Goal: Information Seeking & Learning: Understand process/instructions

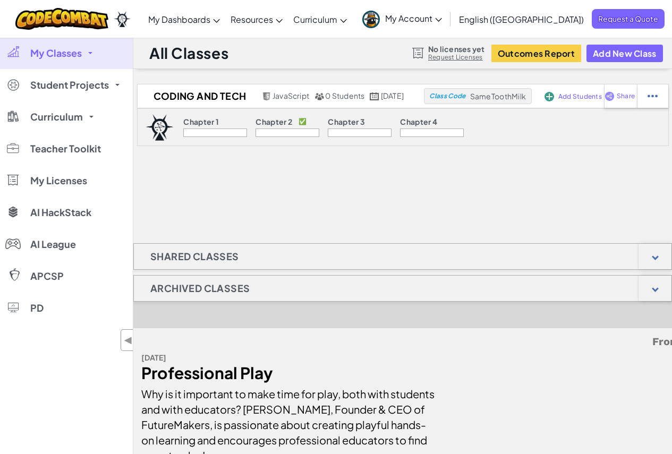
click at [188, 124] on p "Chapter 1" at bounding box center [201, 121] width 36 height 8
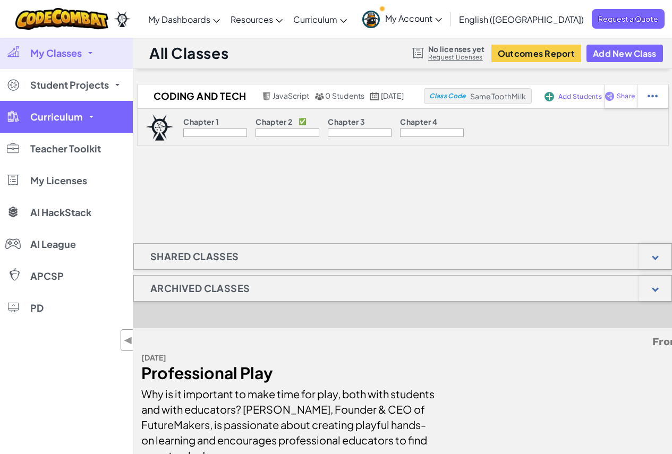
click at [72, 120] on span "Curriculum" at bounding box center [56, 117] width 53 height 10
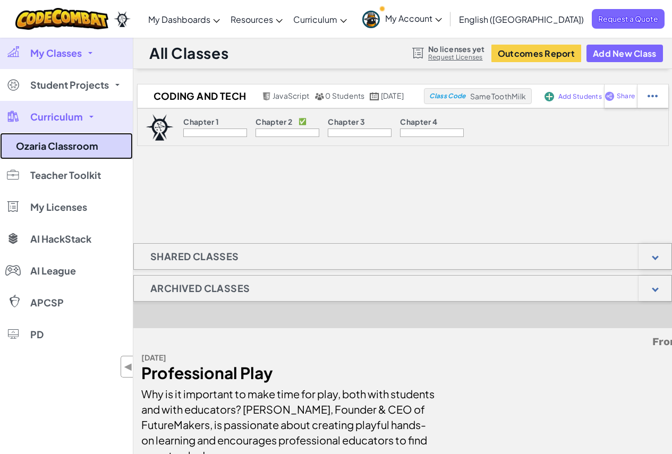
click at [74, 150] on link "Ozaria Classroom" at bounding box center [66, 146] width 133 height 27
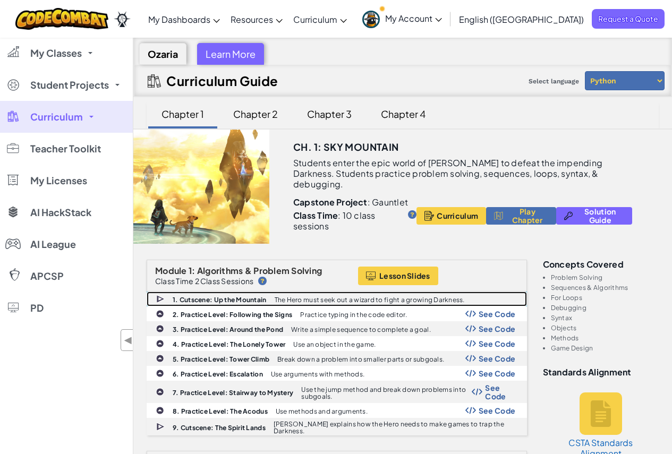
click at [226, 292] on div "1. Cutscene: Up the Mountain The Hero must seek out a wizard to fight a growing…" at bounding box center [336, 299] width 379 height 14
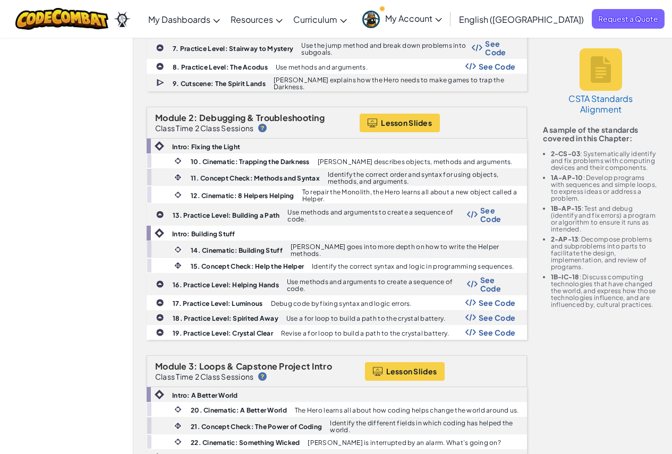
scroll to position [397, 0]
